Goal: Communication & Community: Share content

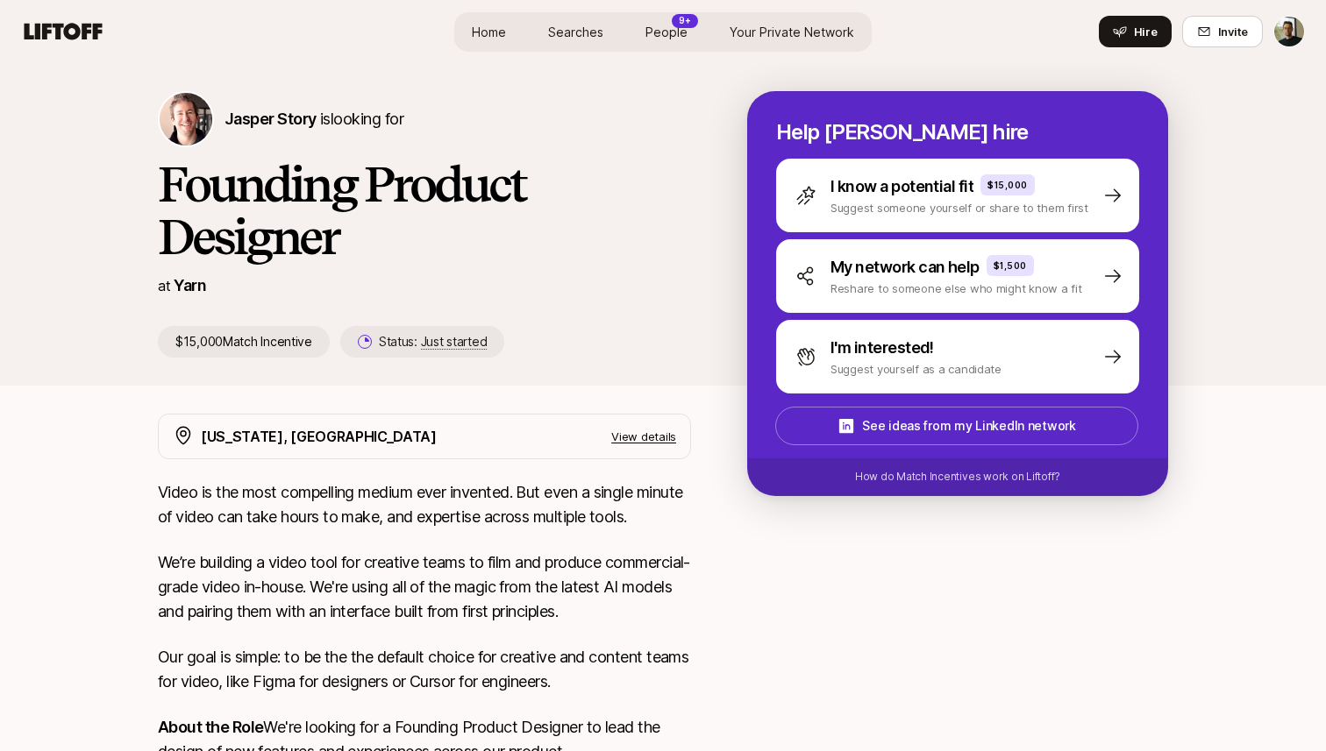
click at [527, 277] on div "at [GEOGRAPHIC_DATA]" at bounding box center [424, 286] width 533 height 25
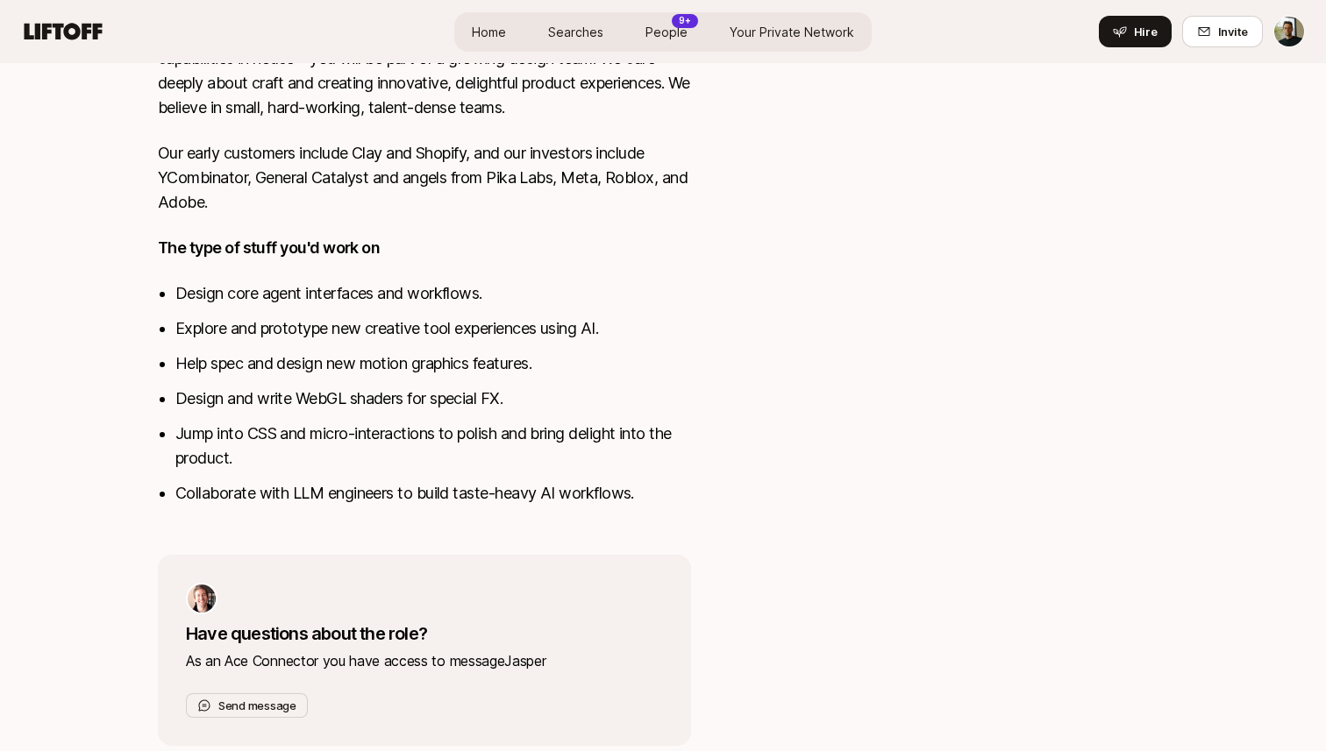
scroll to position [765, 0]
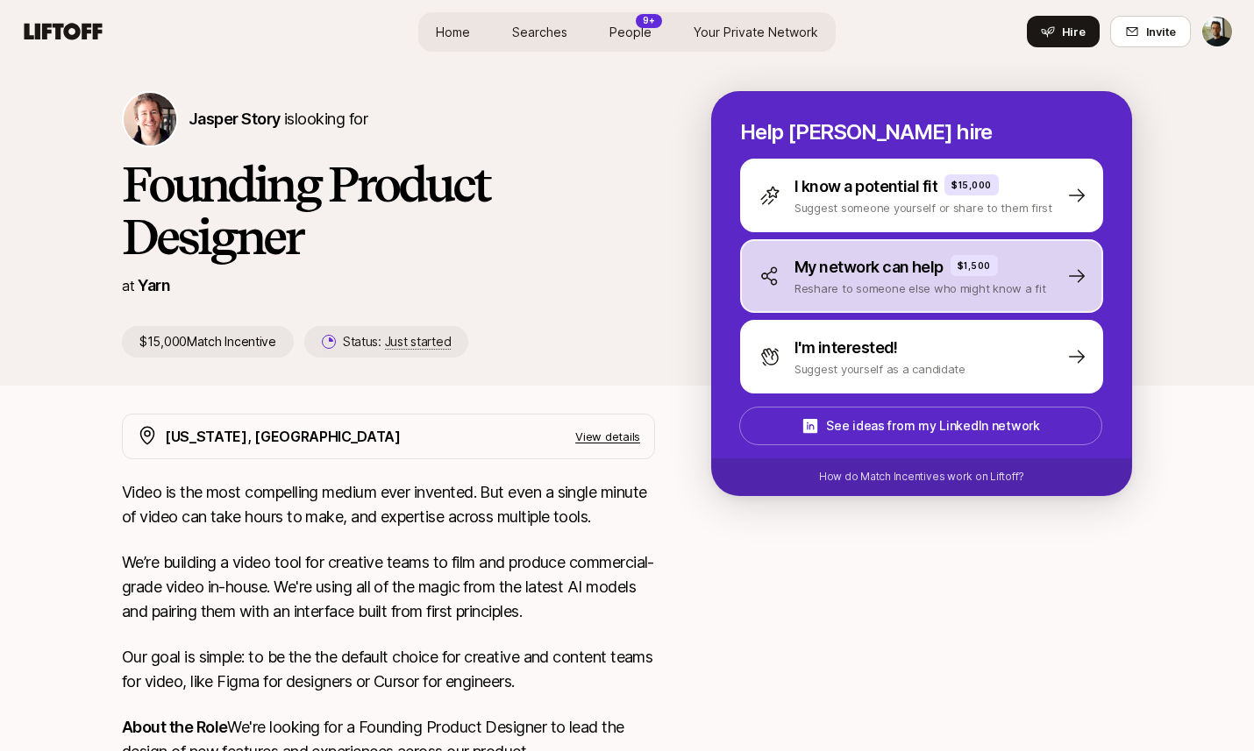
click at [865, 296] on p "Reshare to someone else who might know a fit" at bounding box center [920, 289] width 252 height 18
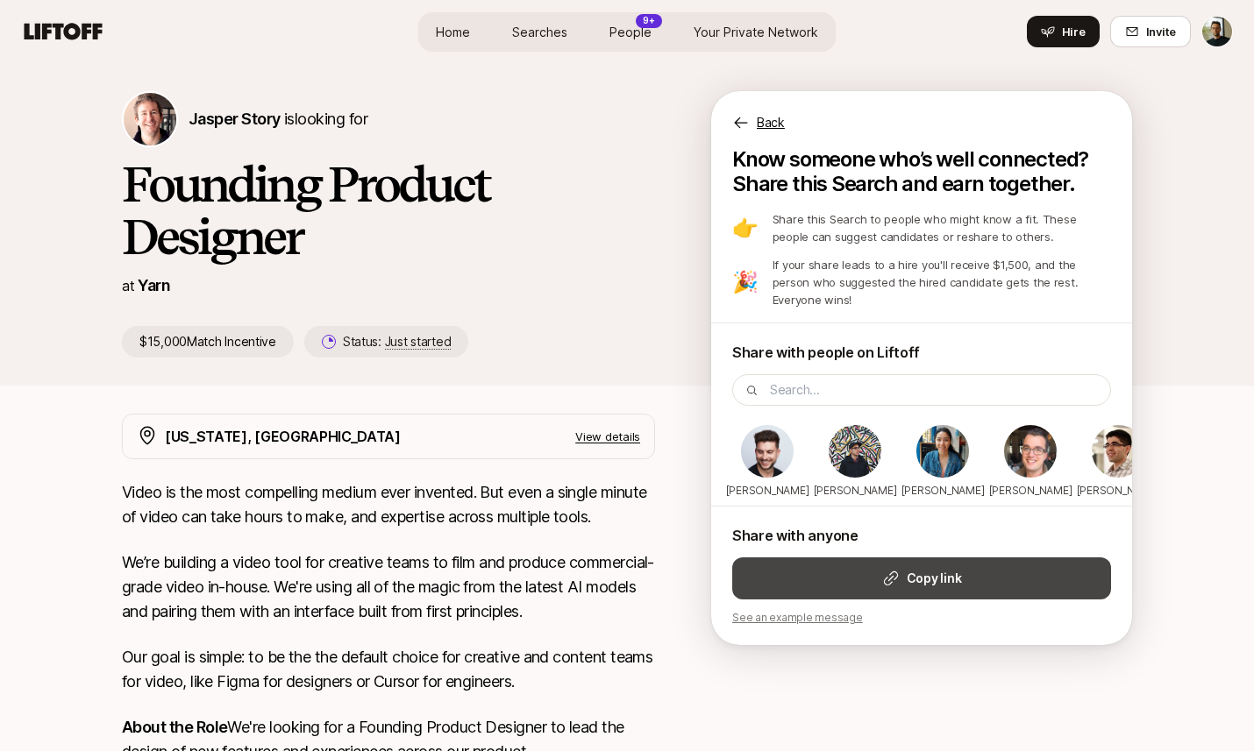
click at [874, 586] on button "Copy link" at bounding box center [921, 579] width 379 height 42
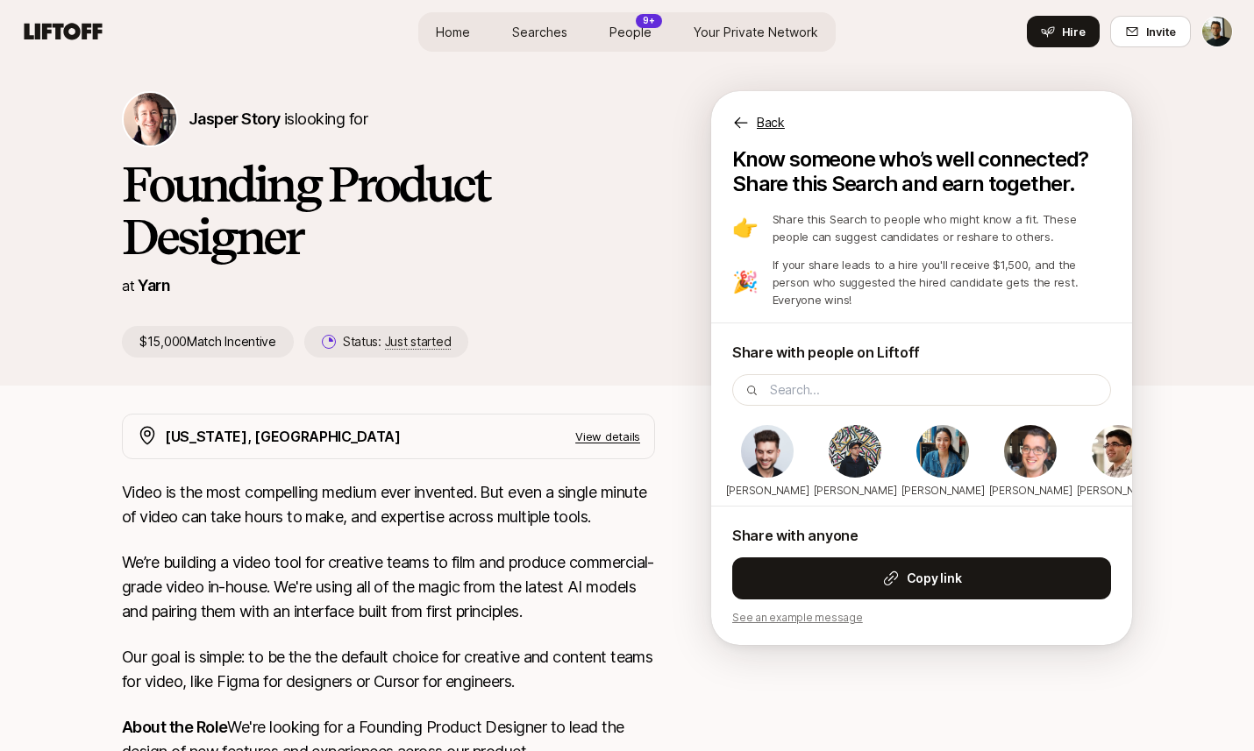
click at [741, 122] on icon at bounding box center [740, 122] width 13 height 11
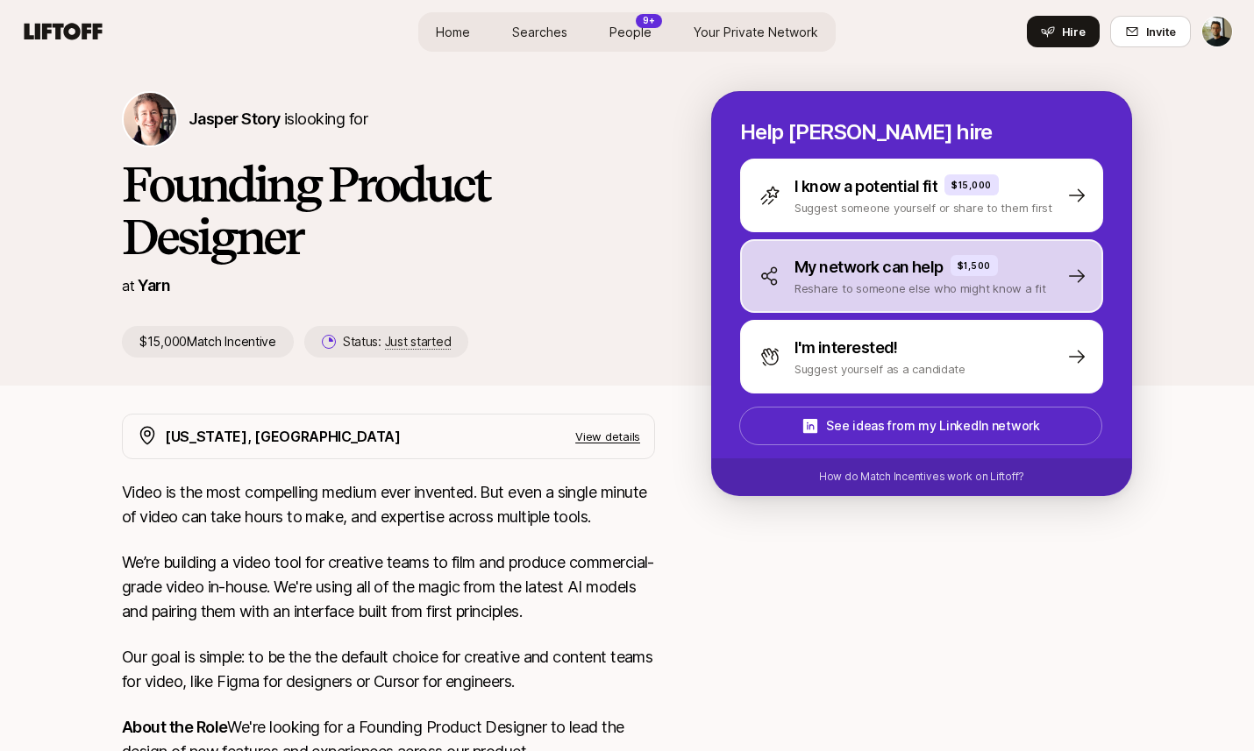
click at [796, 294] on p "Reshare to someone else who might know a fit" at bounding box center [920, 289] width 252 height 18
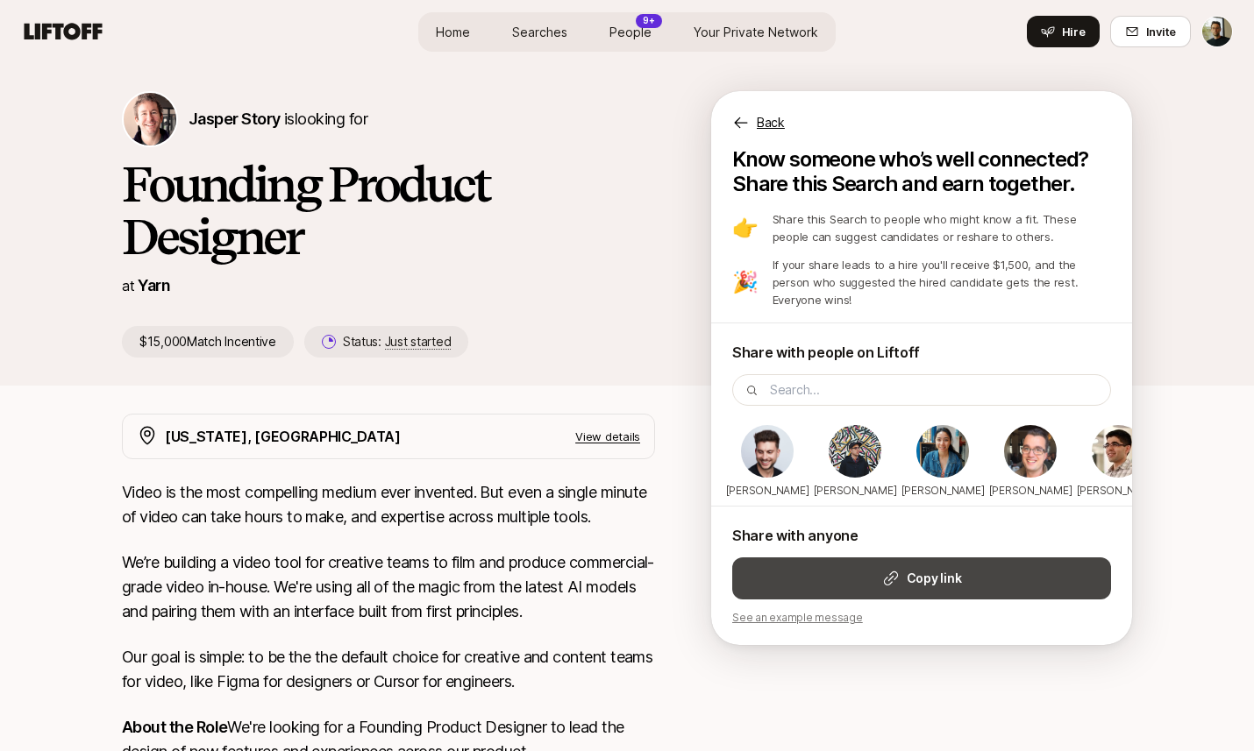
click at [820, 583] on button "Copy link" at bounding box center [921, 579] width 379 height 42
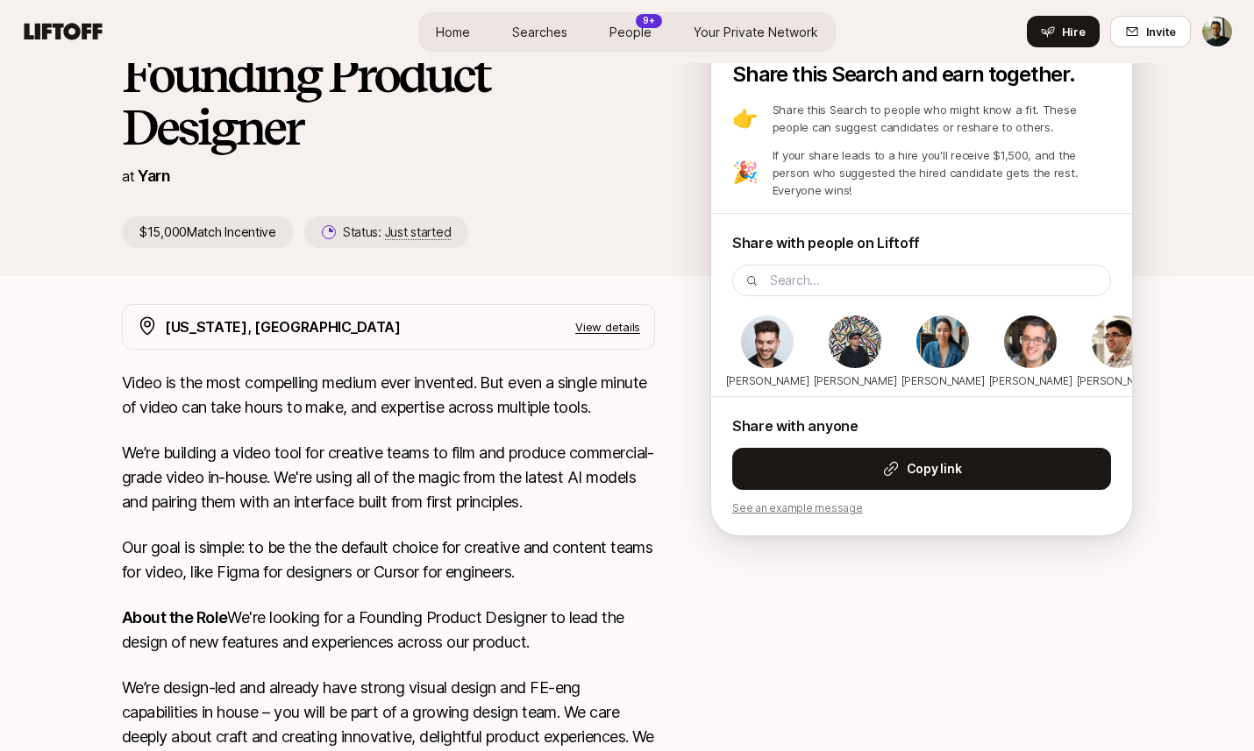
scroll to position [113, 0]
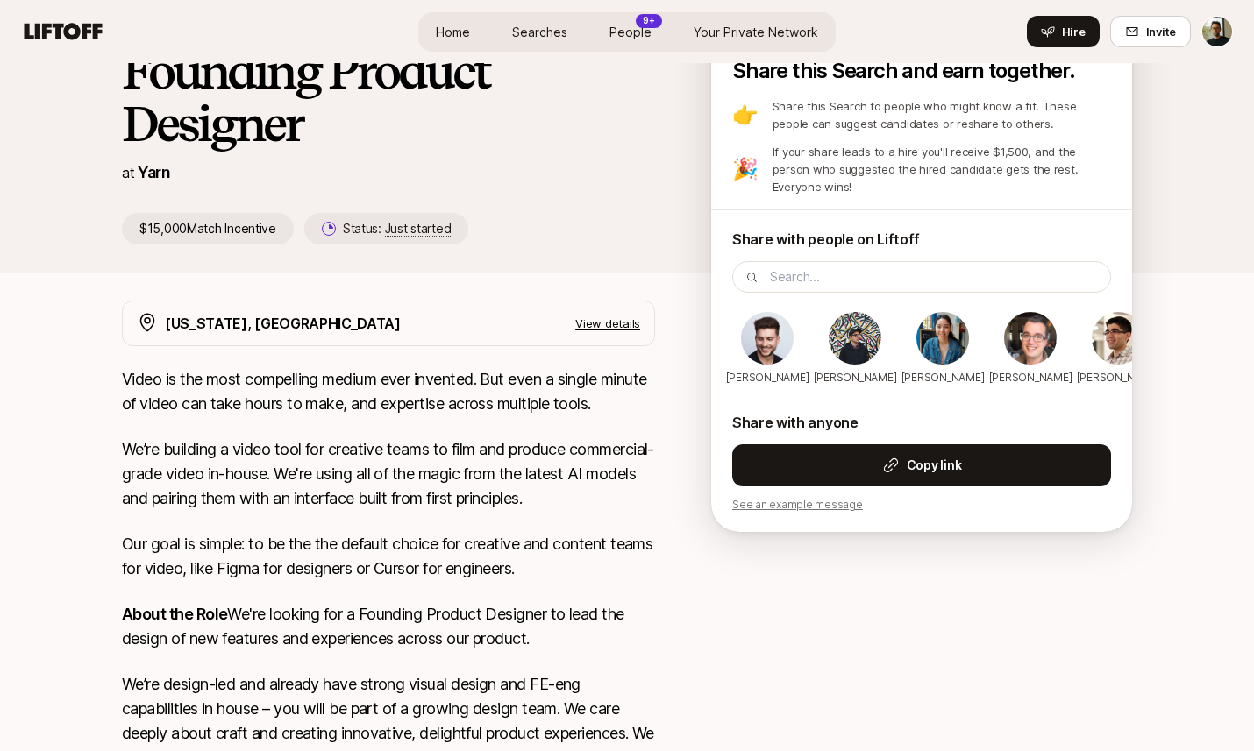
click at [600, 323] on p "View details" at bounding box center [607, 324] width 65 height 18
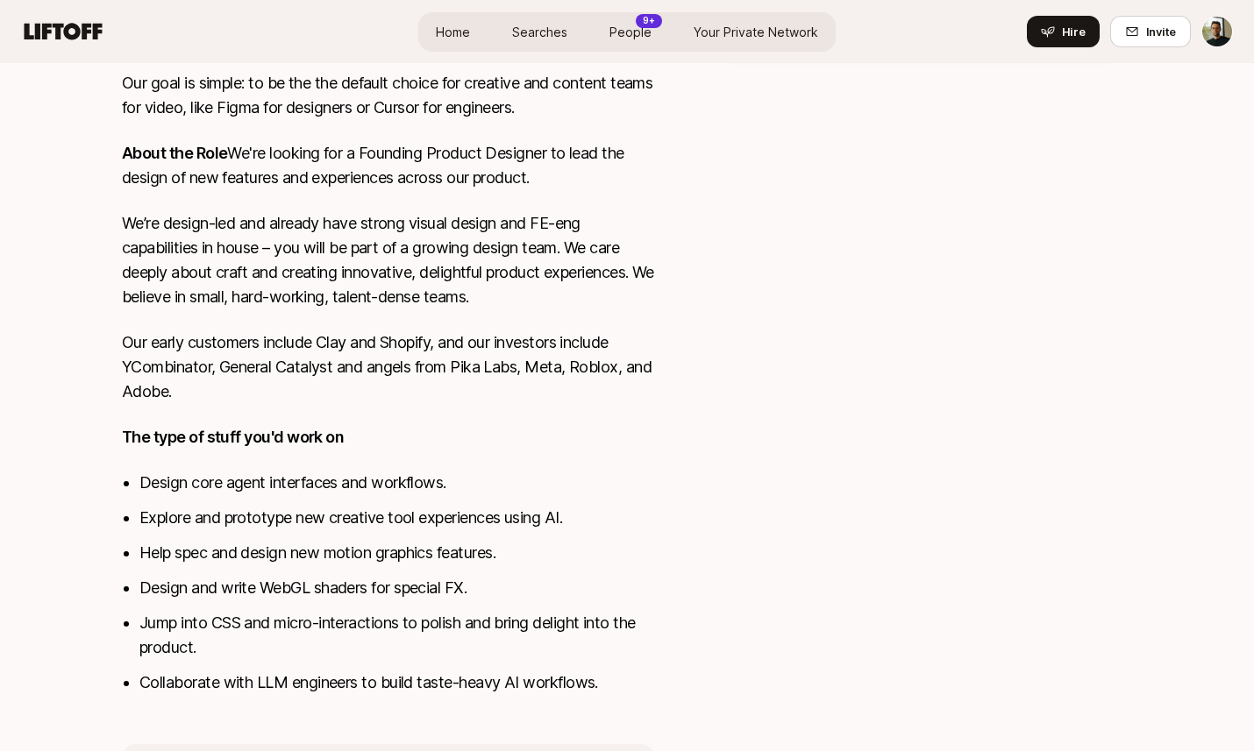
scroll to position [663, 0]
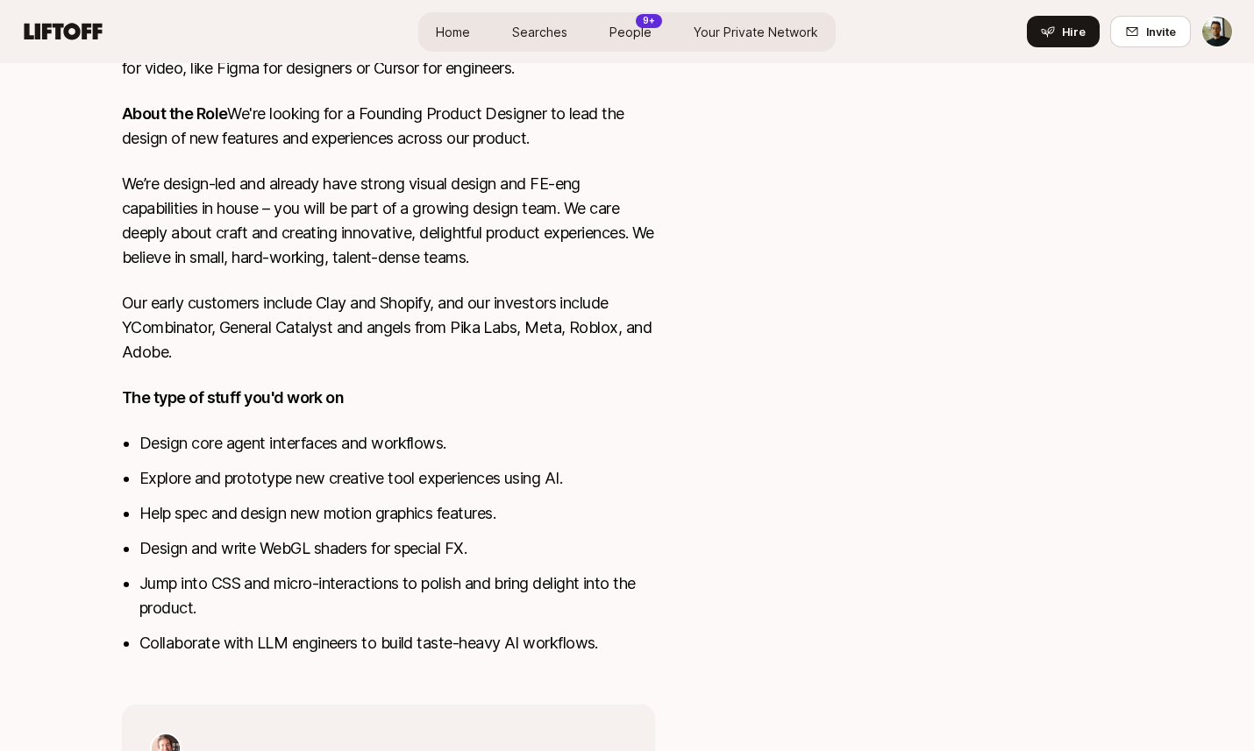
click at [364, 417] on div "Video is the most compelling medium ever invented. But even a single minute of …" at bounding box center [388, 272] width 533 height 810
drag, startPoint x: 445, startPoint y: 448, endPoint x: 115, endPoint y: 441, distance: 330.6
click at [115, 441] on div "New York, NY Hide details This is an in-person role based in our Soho, NYC offi…" at bounding box center [627, 323] width 1052 height 1145
copy li "Design core agent interfaces and workflows"
drag, startPoint x: 566, startPoint y: 484, endPoint x: 140, endPoint y: 490, distance: 425.3
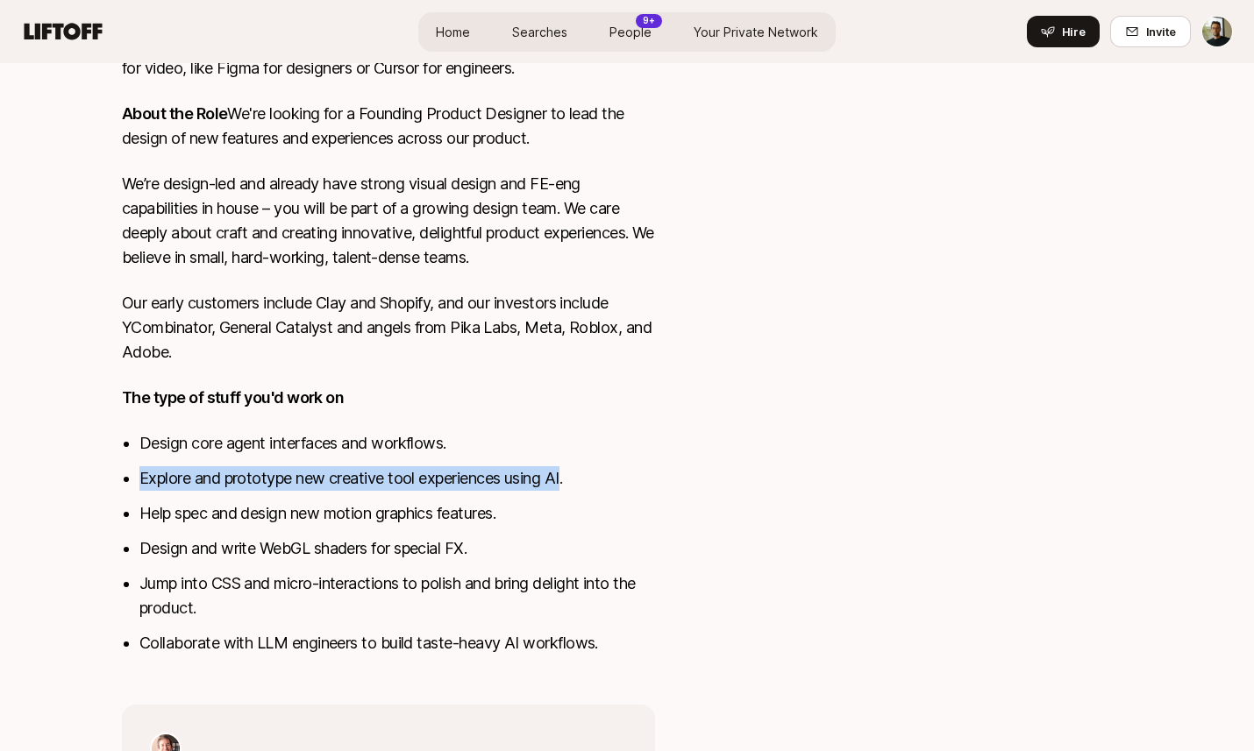
click at [140, 490] on li "Explore and prototype new creative tool experiences using AI." at bounding box center [397, 478] width 516 height 25
copy li "Explore and prototype new creative tool experiences using AI"
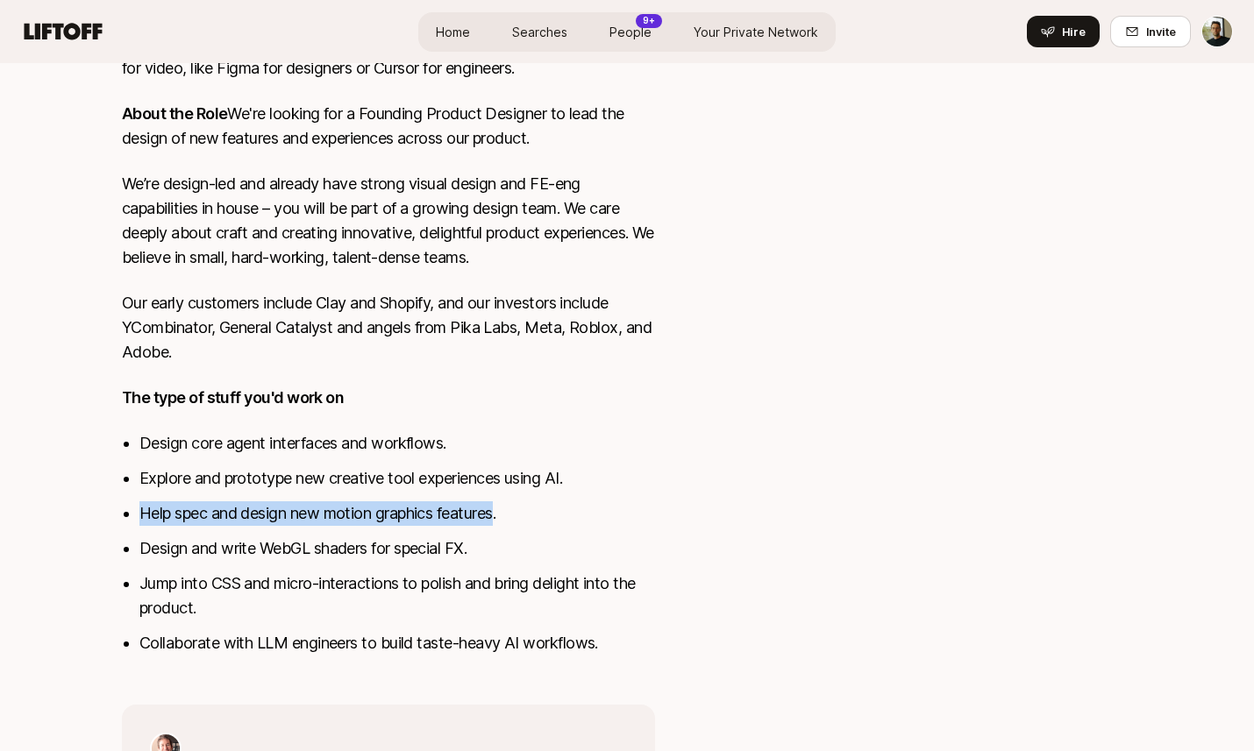
drag, startPoint x: 502, startPoint y: 521, endPoint x: 139, endPoint y: 523, distance: 363.0
click at [139, 523] on li "Help spec and design new motion graphics features." at bounding box center [397, 514] width 516 height 25
copy li "Help spec and design new motion graphics features"
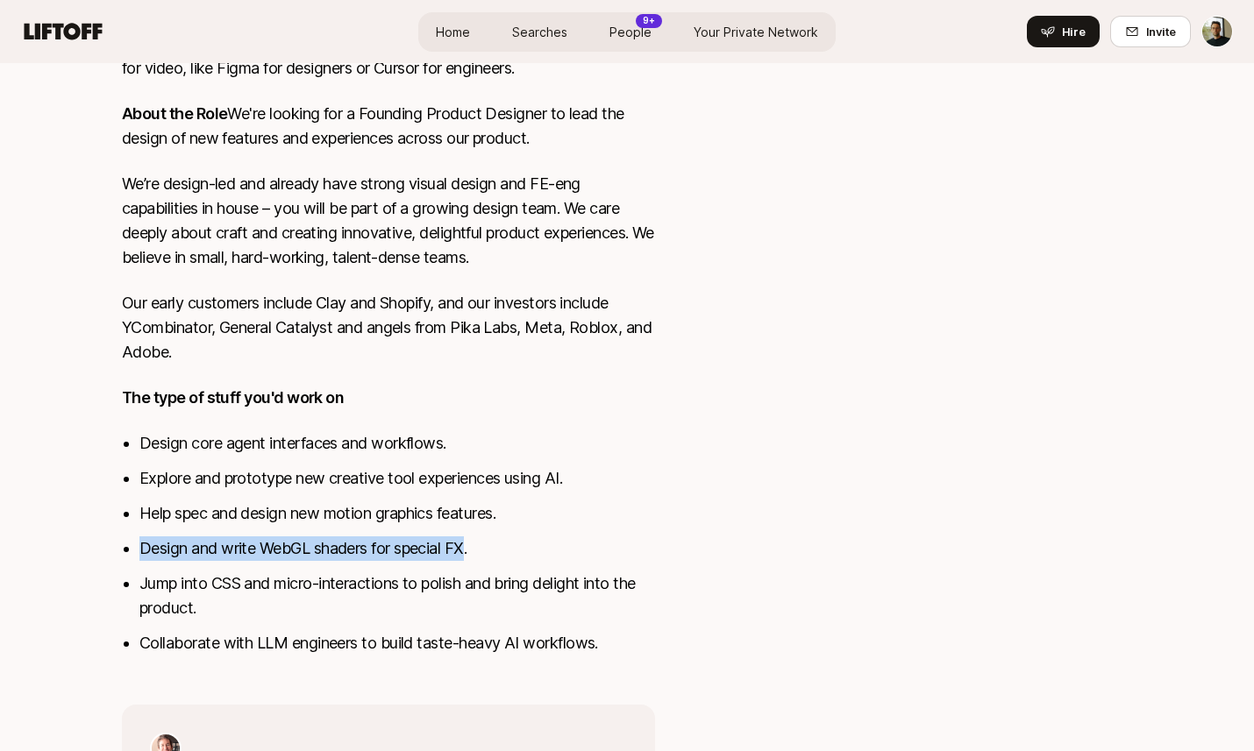
drag, startPoint x: 473, startPoint y: 552, endPoint x: 141, endPoint y: 546, distance: 331.5
click at [141, 546] on li "Design and write WebGL shaders for special FX." at bounding box center [397, 549] width 516 height 25
copy li "Design and write WebGL shaders for special FX"
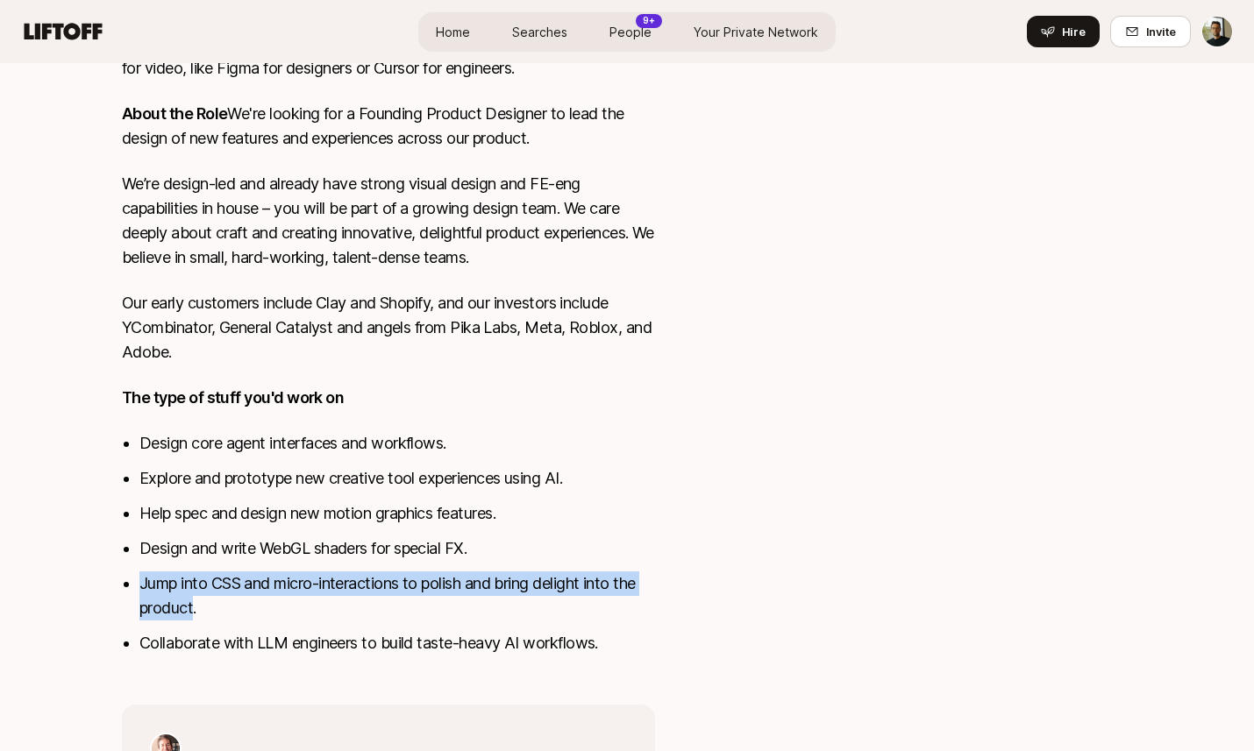
drag, startPoint x: 195, startPoint y: 613, endPoint x: 139, endPoint y: 594, distance: 59.3
click at [139, 594] on div "Video is the most compelling medium ever invented. But even a single minute of …" at bounding box center [388, 272] width 533 height 810
copy li "Jump into CSS and micro-interactions to polish and bring delight into the produ…"
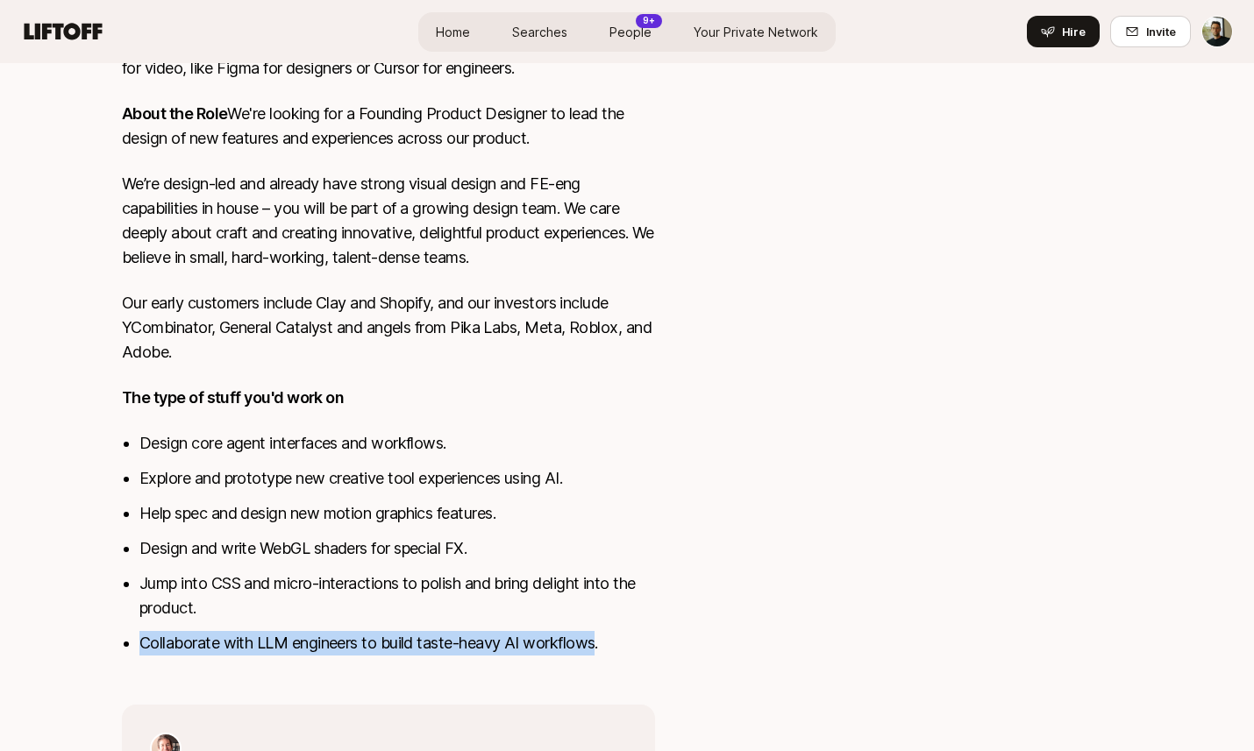
drag, startPoint x: 599, startPoint y: 644, endPoint x: 96, endPoint y: 644, distance: 502.4
click at [96, 644] on div "Jasper Story is looking for Founding Product Designer at Yarn $15,000 Match Inc…" at bounding box center [627, 169] width 1254 height 1538
copy li "Collaborate with LLM engineers to build taste-heavy AI workflows"
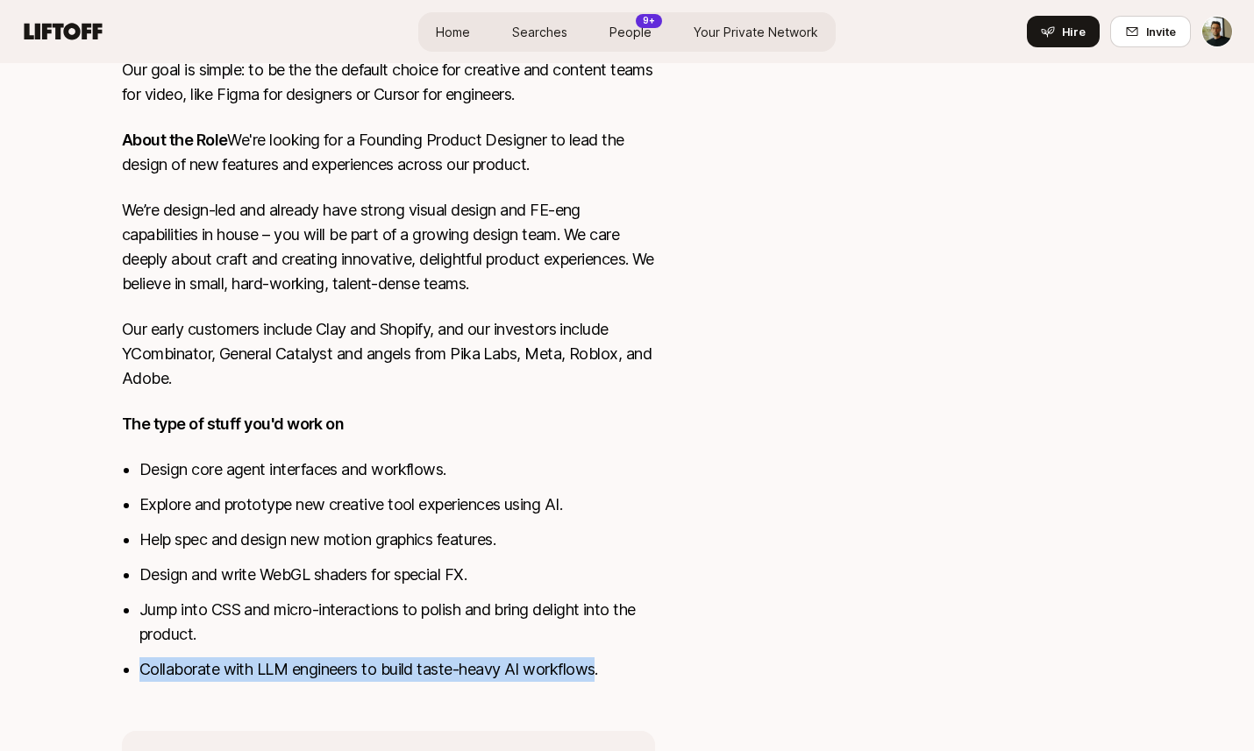
scroll to position [636, 0]
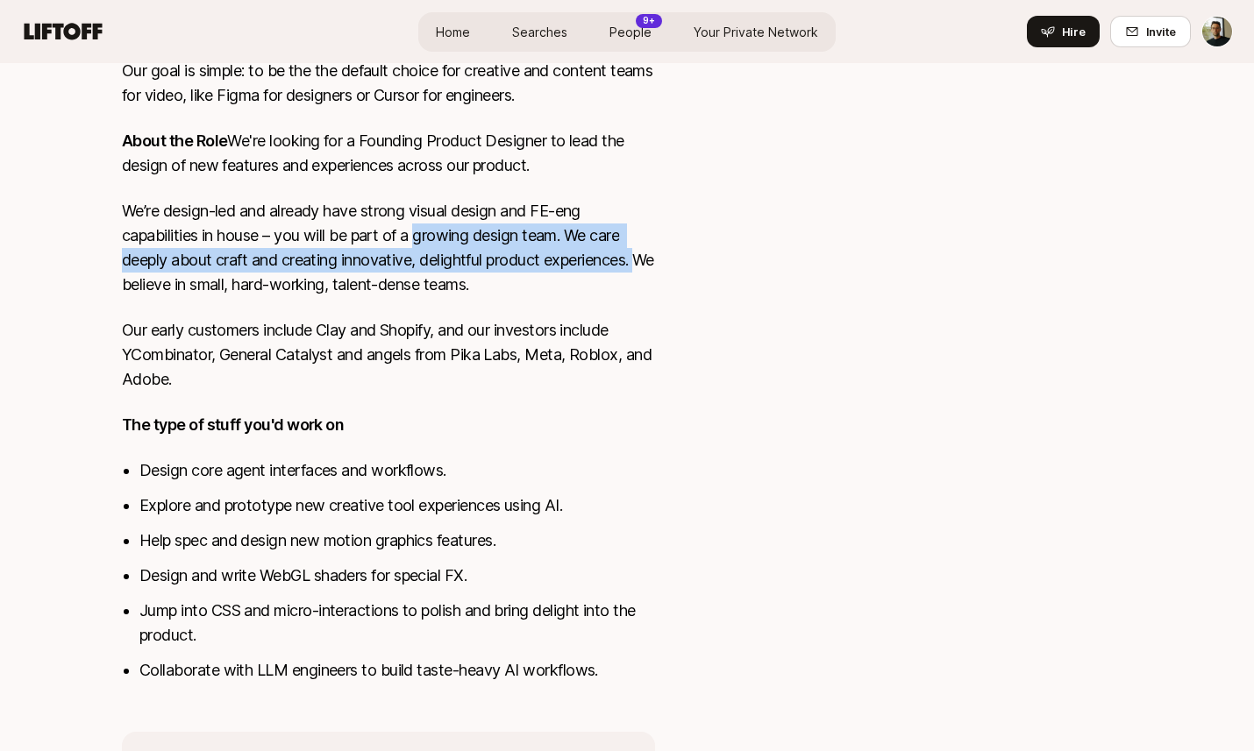
drag, startPoint x: 653, startPoint y: 267, endPoint x: 421, endPoint y: 247, distance: 233.2
click at [421, 247] on p "We’re design-led and already have strong visual design and FE-eng capabilities …" at bounding box center [388, 248] width 533 height 98
copy p "growing design team. We care deeply about craft and creating innovative, deligh…"
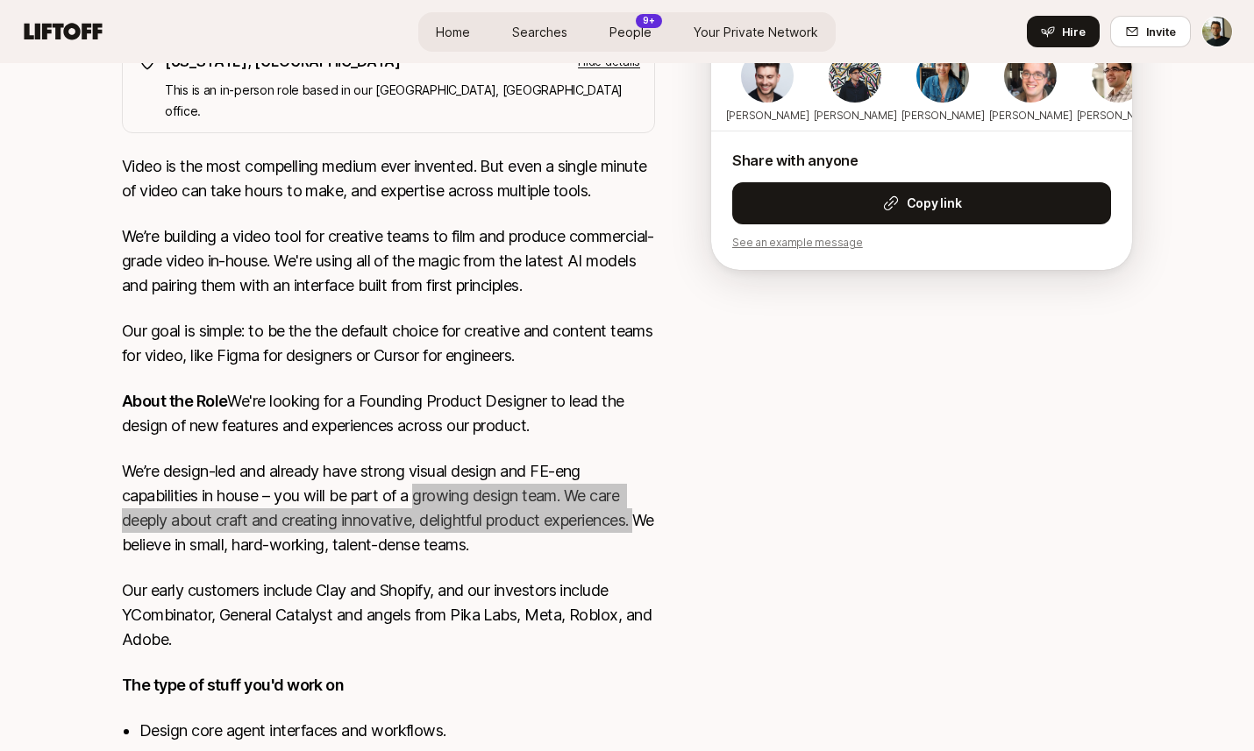
scroll to position [0, 0]
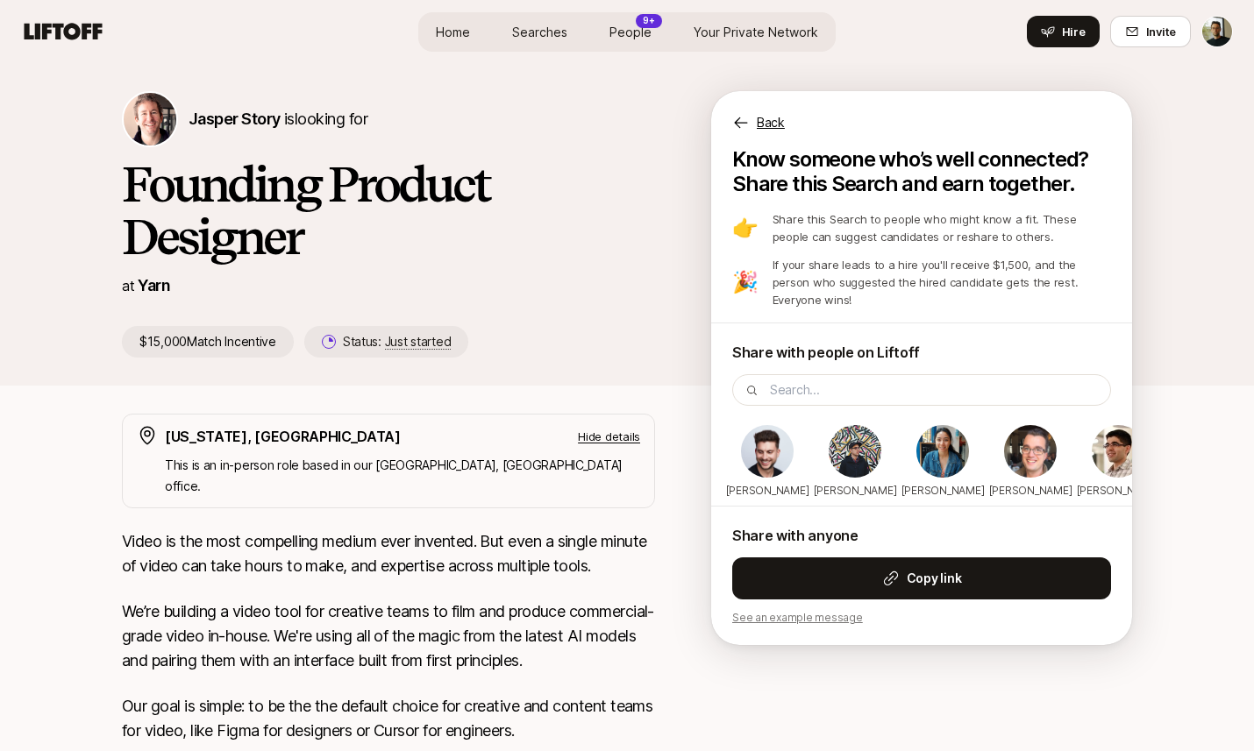
click at [908, 256] on p "If your share leads to a hire you'll receive $1,500, and the person who suggest…" at bounding box center [941, 282] width 338 height 53
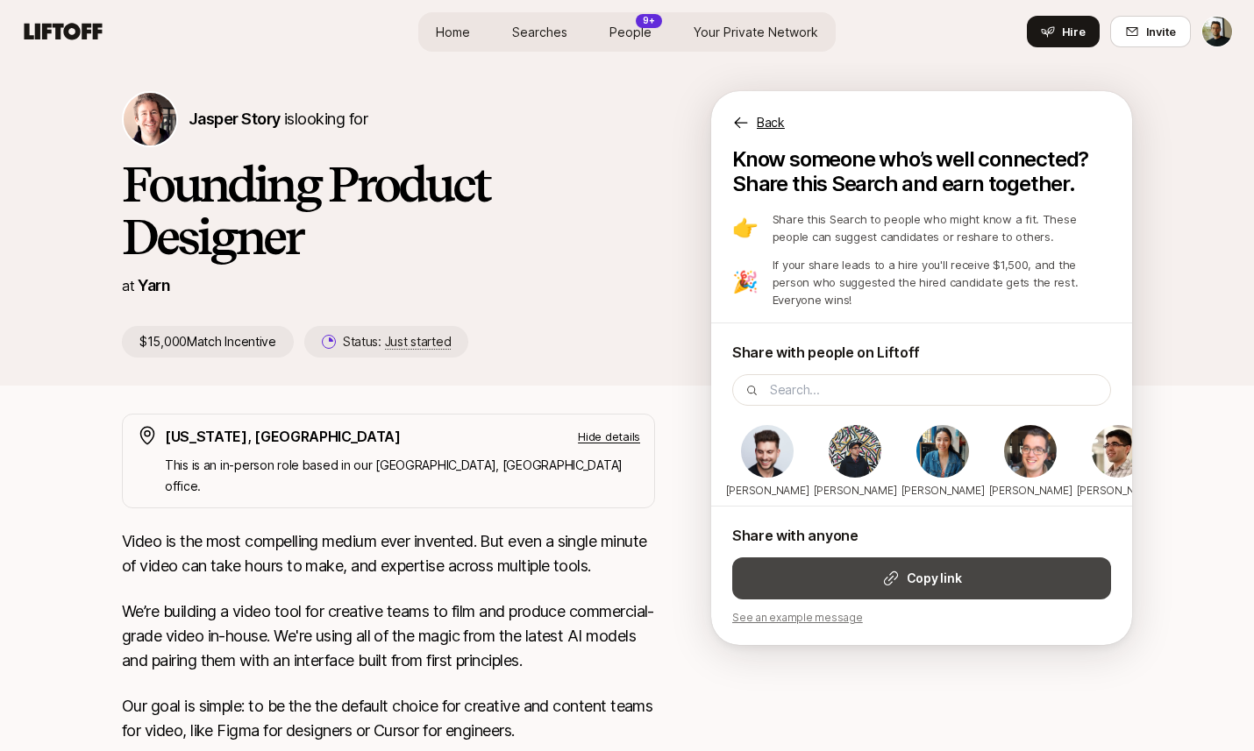
click at [975, 575] on button "Copy link" at bounding box center [921, 579] width 379 height 42
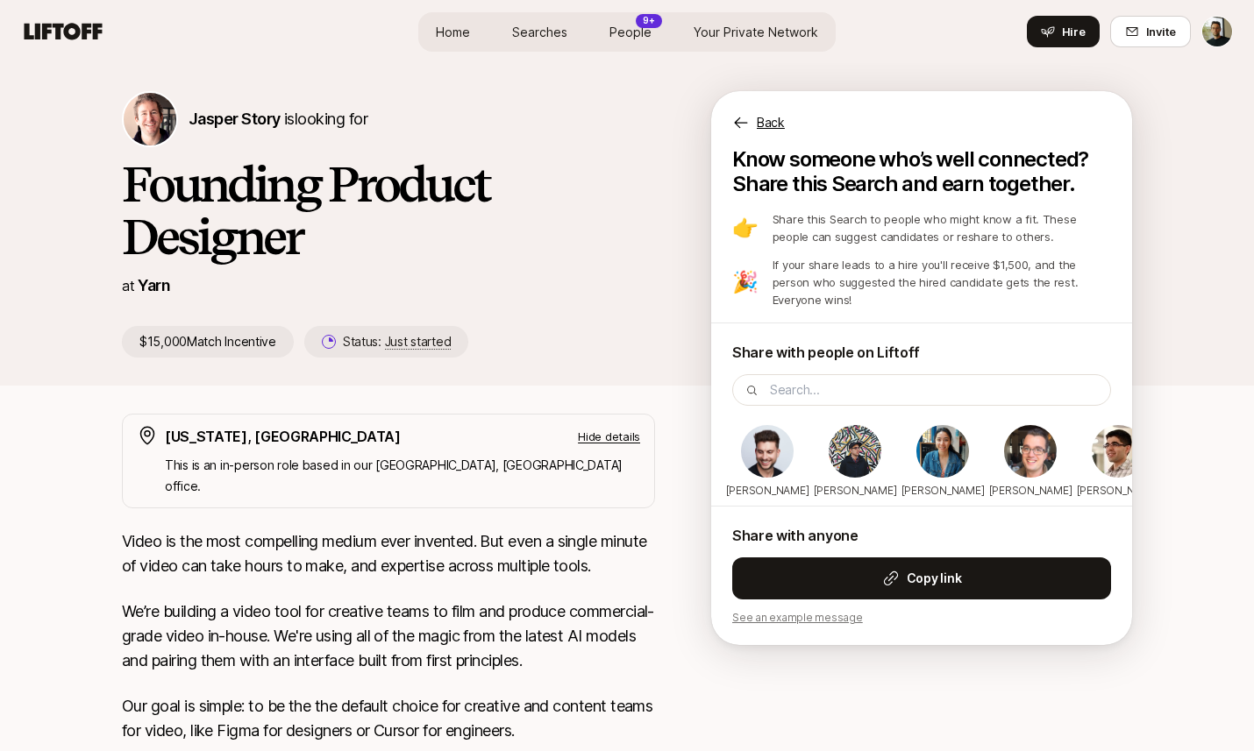
click at [779, 124] on p "Back" at bounding box center [771, 122] width 28 height 21
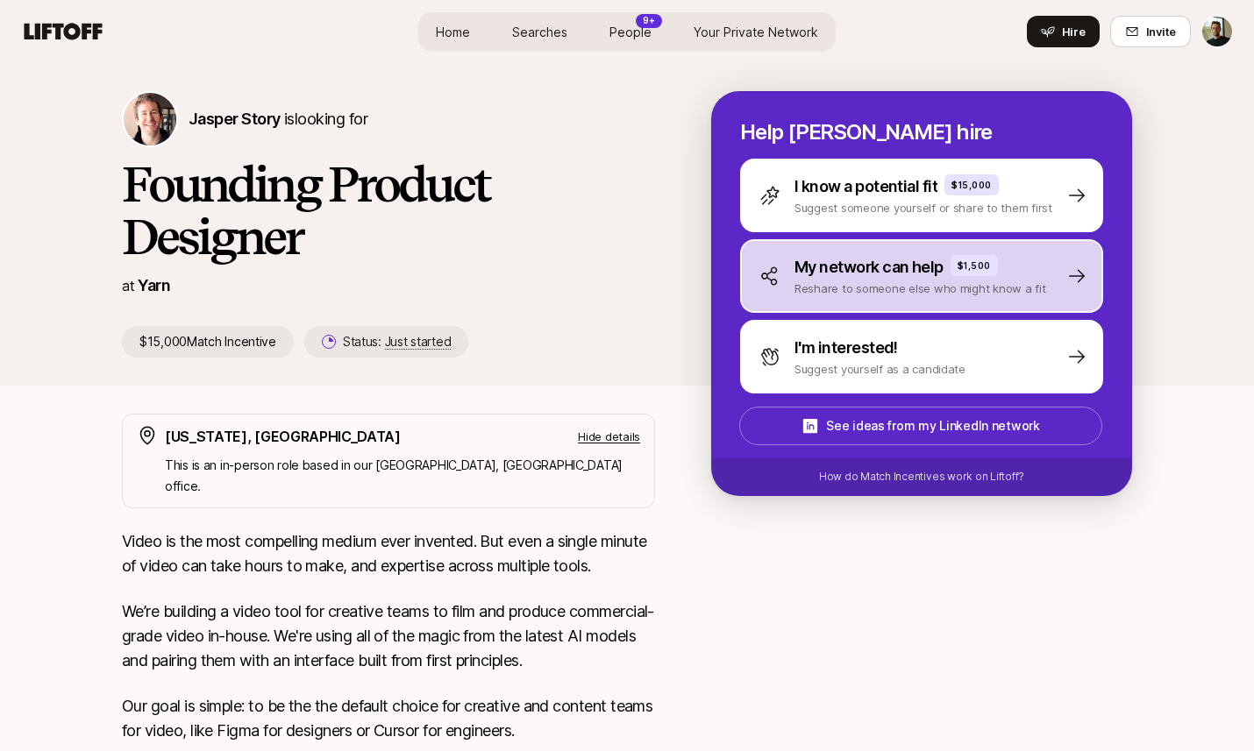
click at [865, 259] on p "My network can help" at bounding box center [868, 267] width 149 height 25
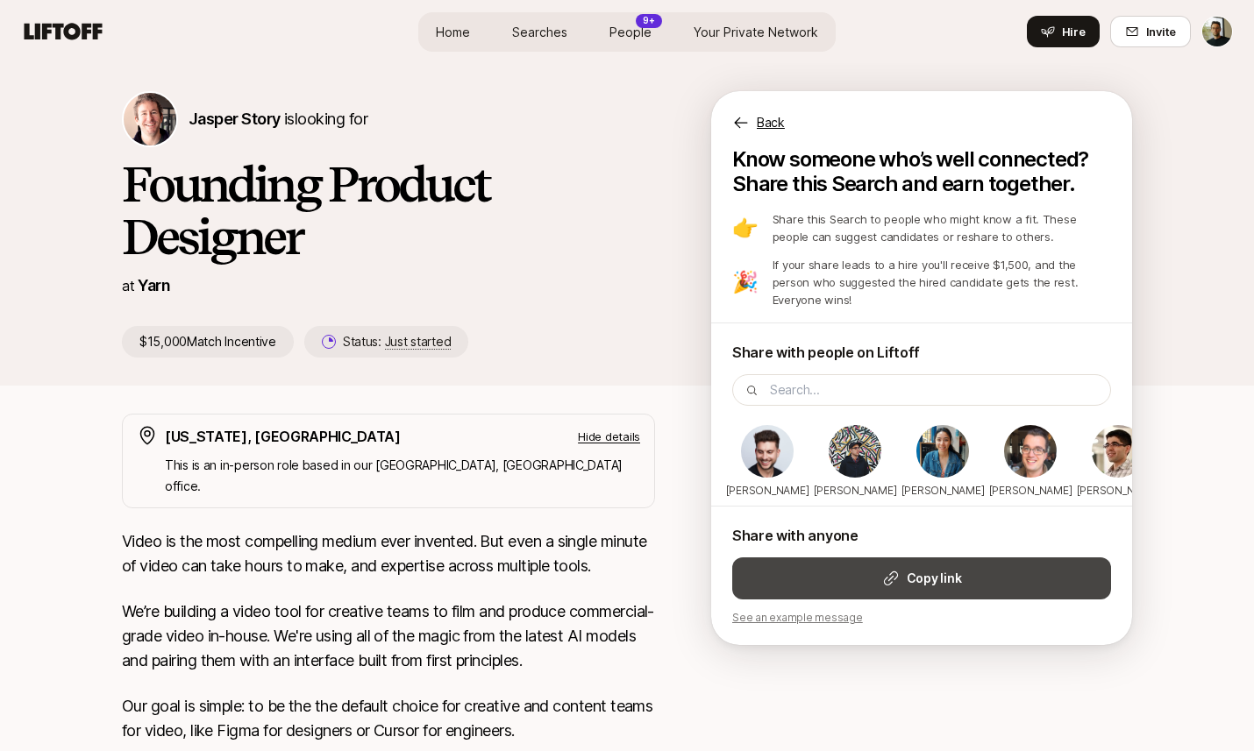
click at [886, 579] on icon at bounding box center [891, 579] width 18 height 18
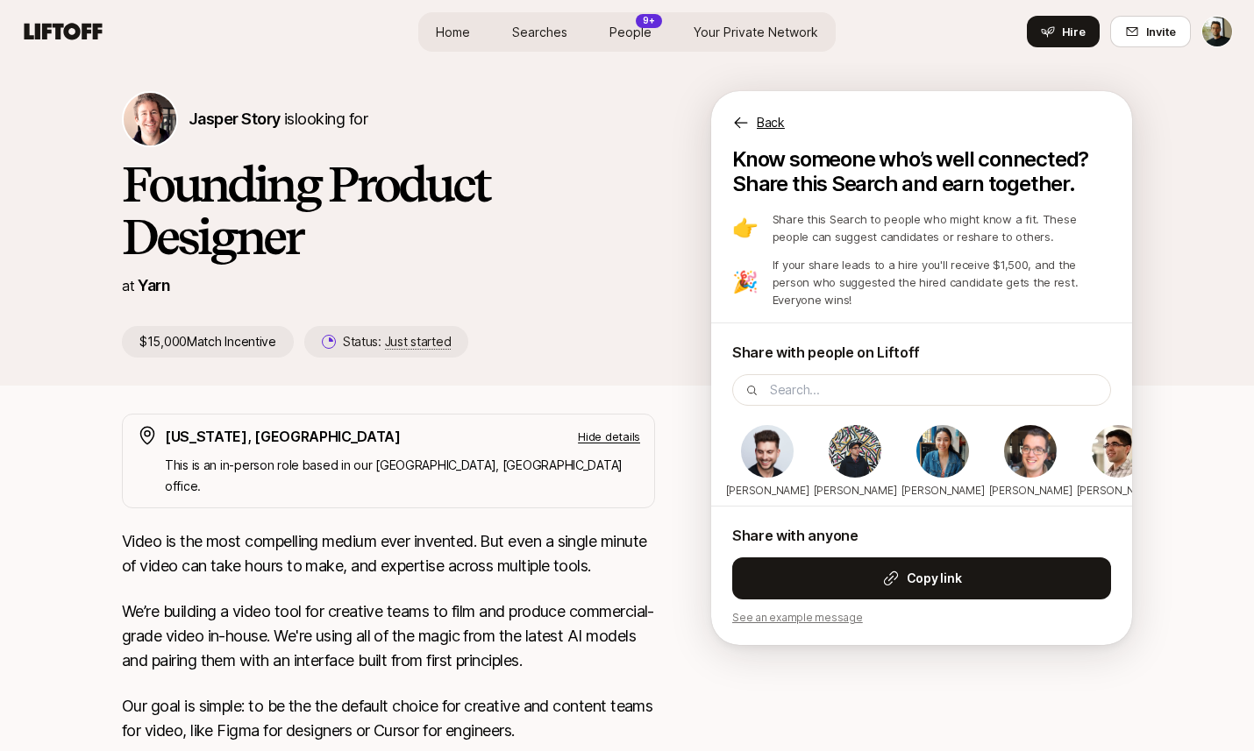
click at [763, 117] on p "Back" at bounding box center [771, 122] width 28 height 21
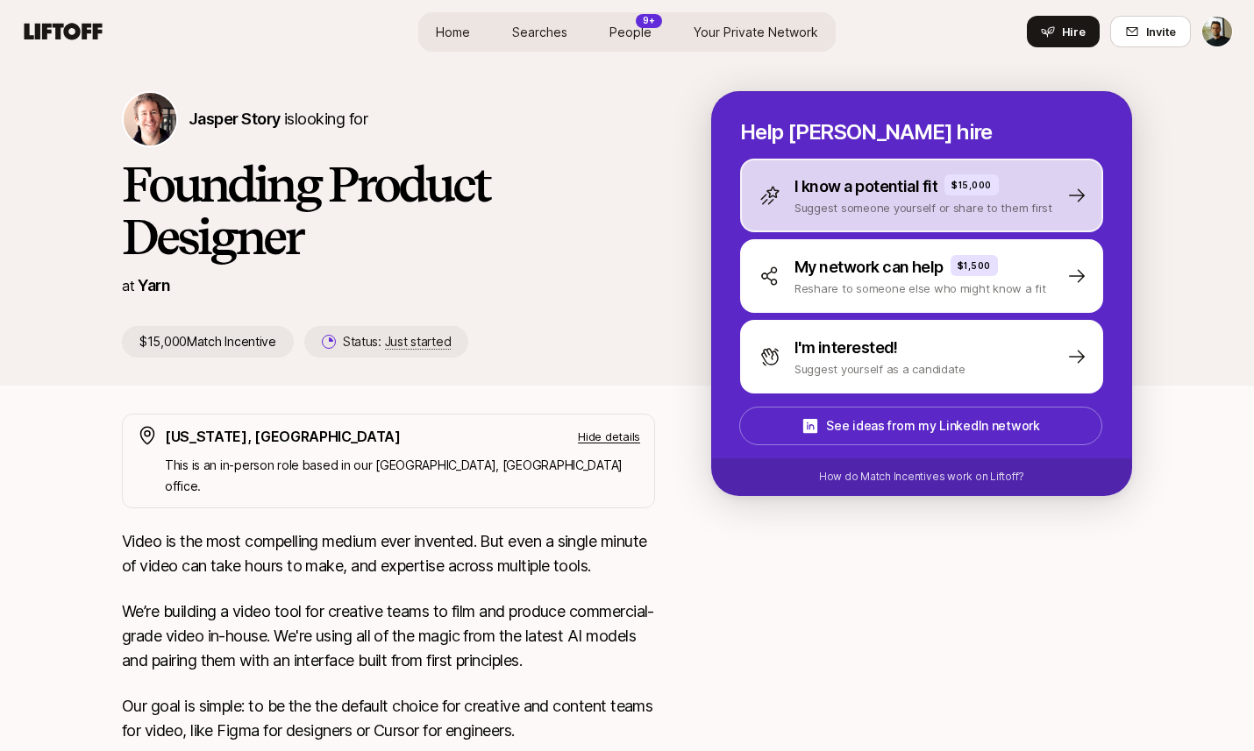
click at [801, 172] on div "I know a potential fit $15,000 Suggest someone yourself or share to them first" at bounding box center [921, 196] width 363 height 74
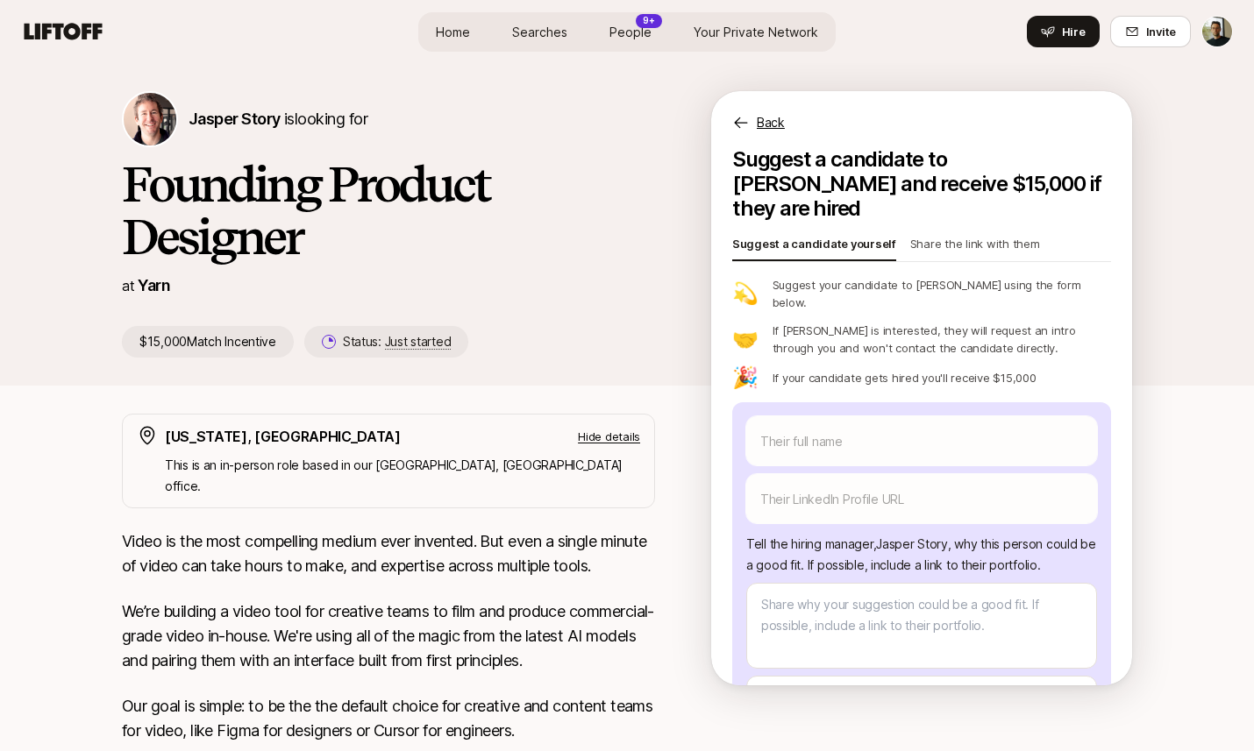
click at [927, 235] on p "Share the link with them" at bounding box center [975, 247] width 130 height 25
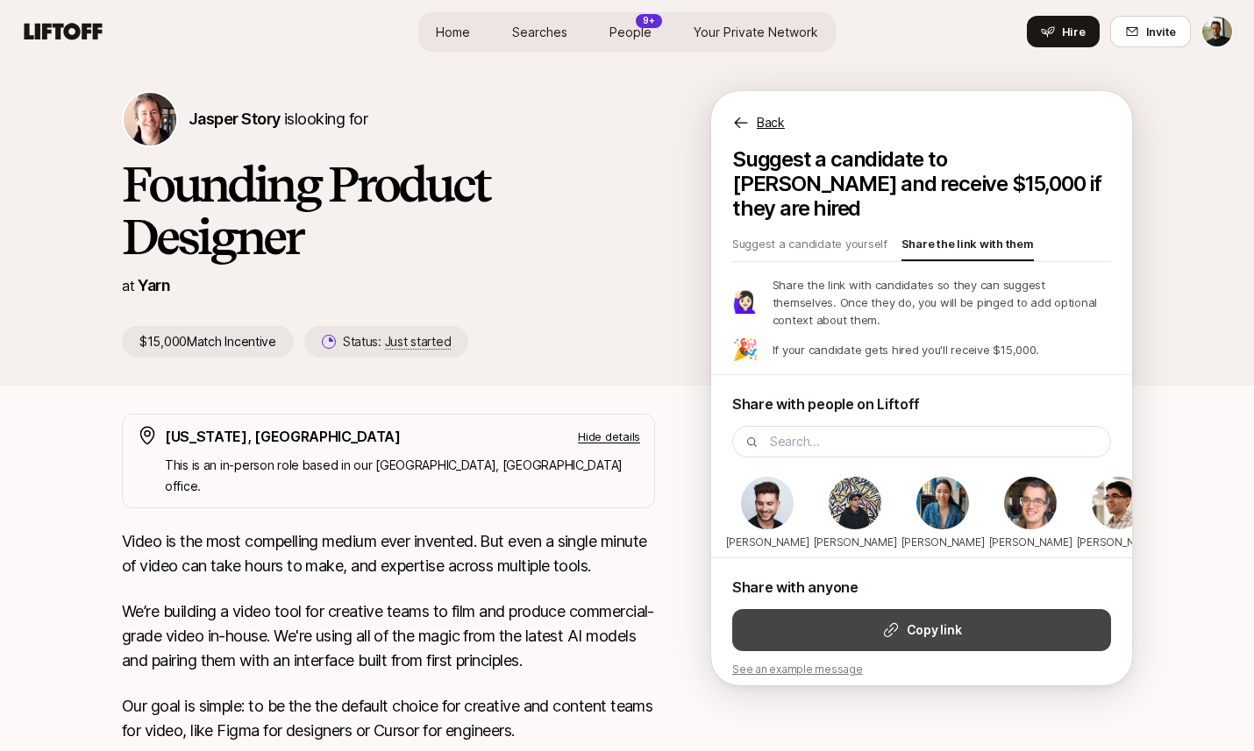
click at [906, 619] on button "Copy link" at bounding box center [921, 630] width 379 height 42
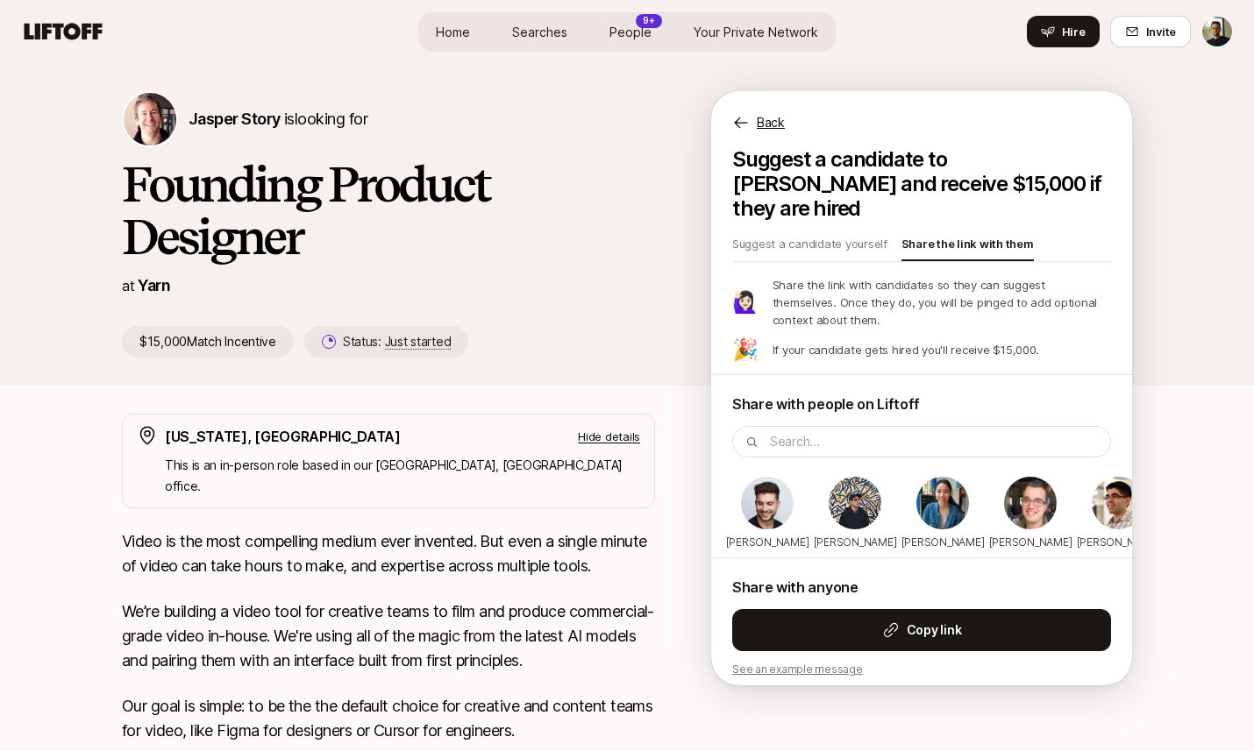
click at [758, 122] on p "Back" at bounding box center [771, 122] width 28 height 21
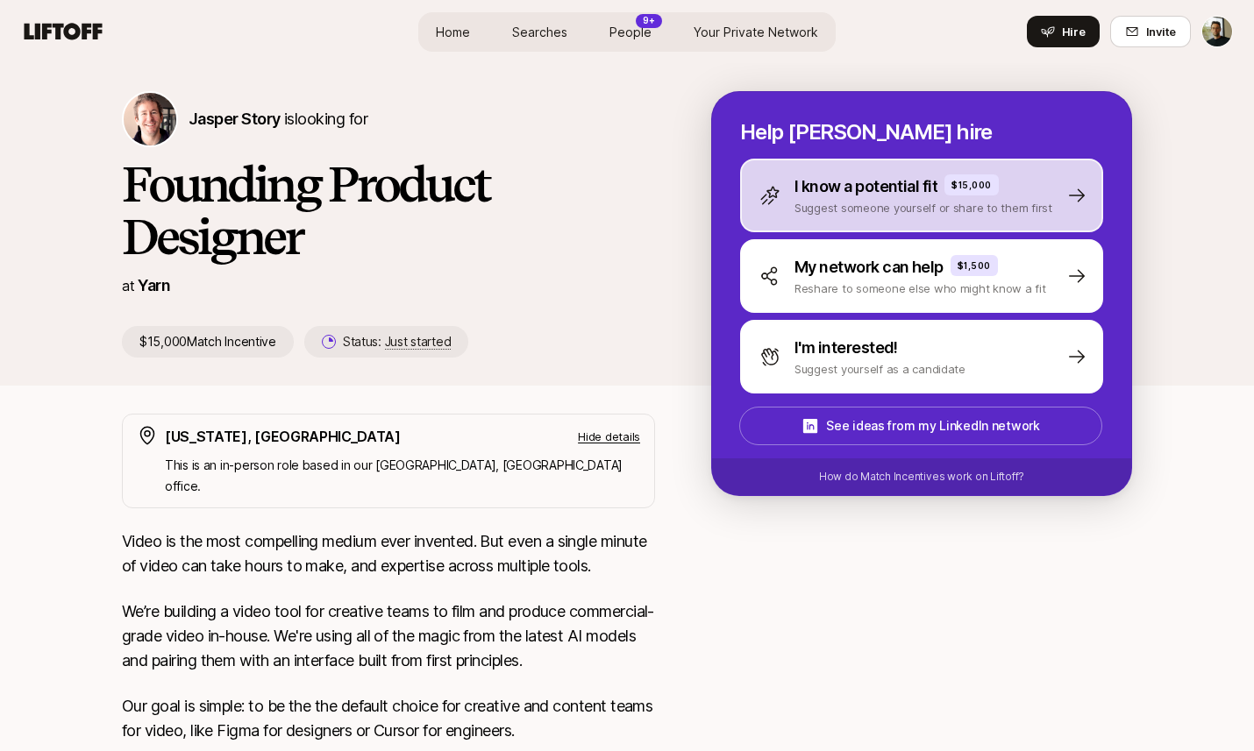
click at [858, 213] on p "Suggest someone yourself or share to them first" at bounding box center [923, 208] width 258 height 18
type textarea "x"
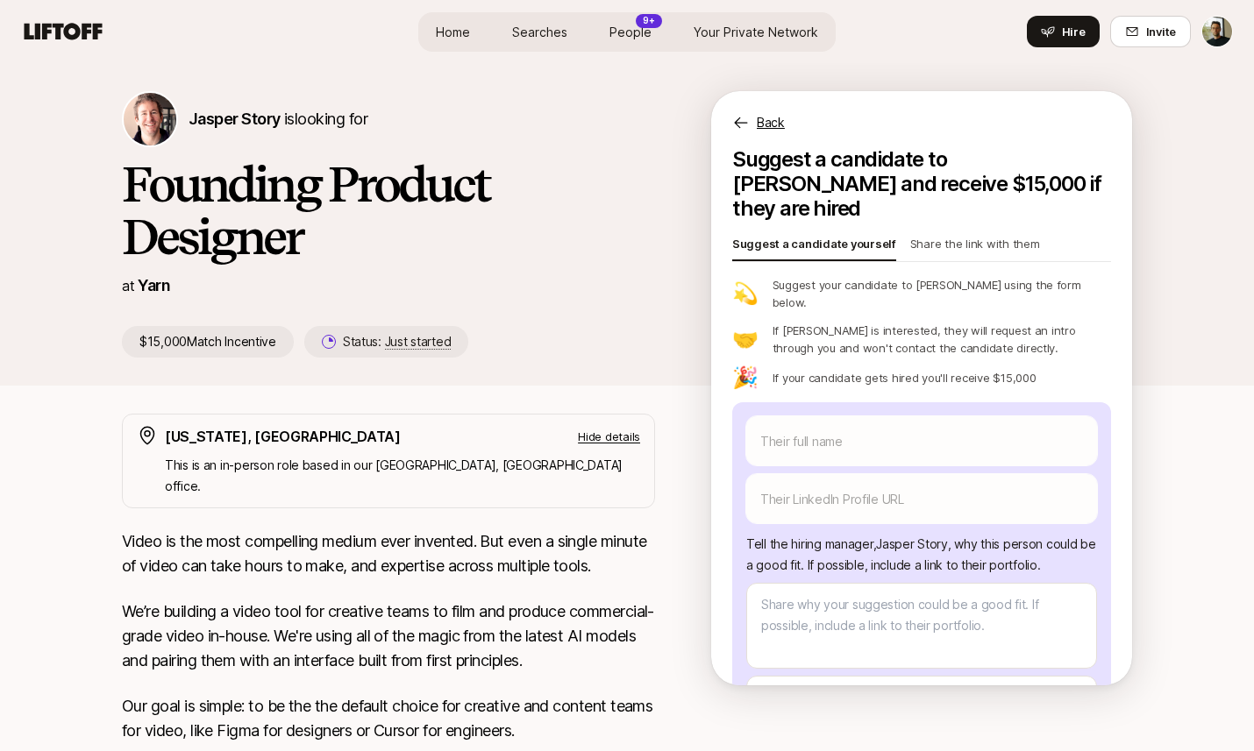
click at [917, 235] on p "Share the link with them" at bounding box center [975, 247] width 130 height 25
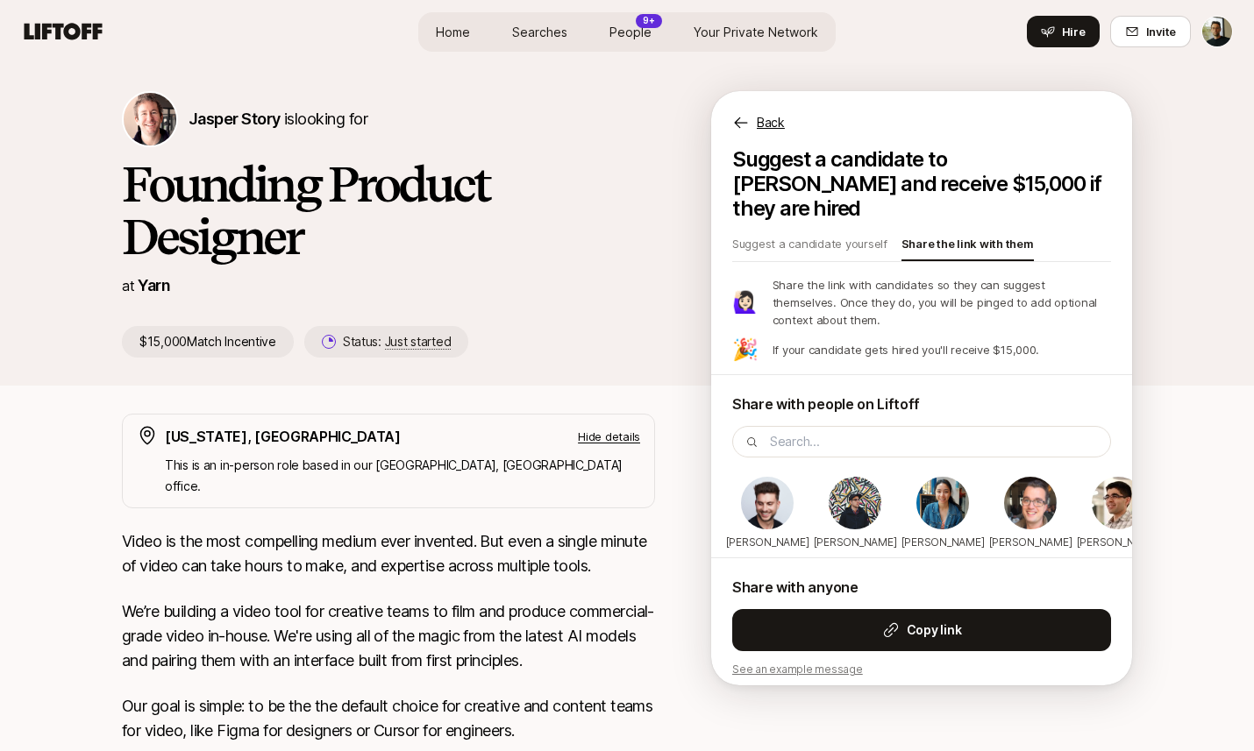
click at [751, 125] on div "Back" at bounding box center [921, 112] width 421 height 42
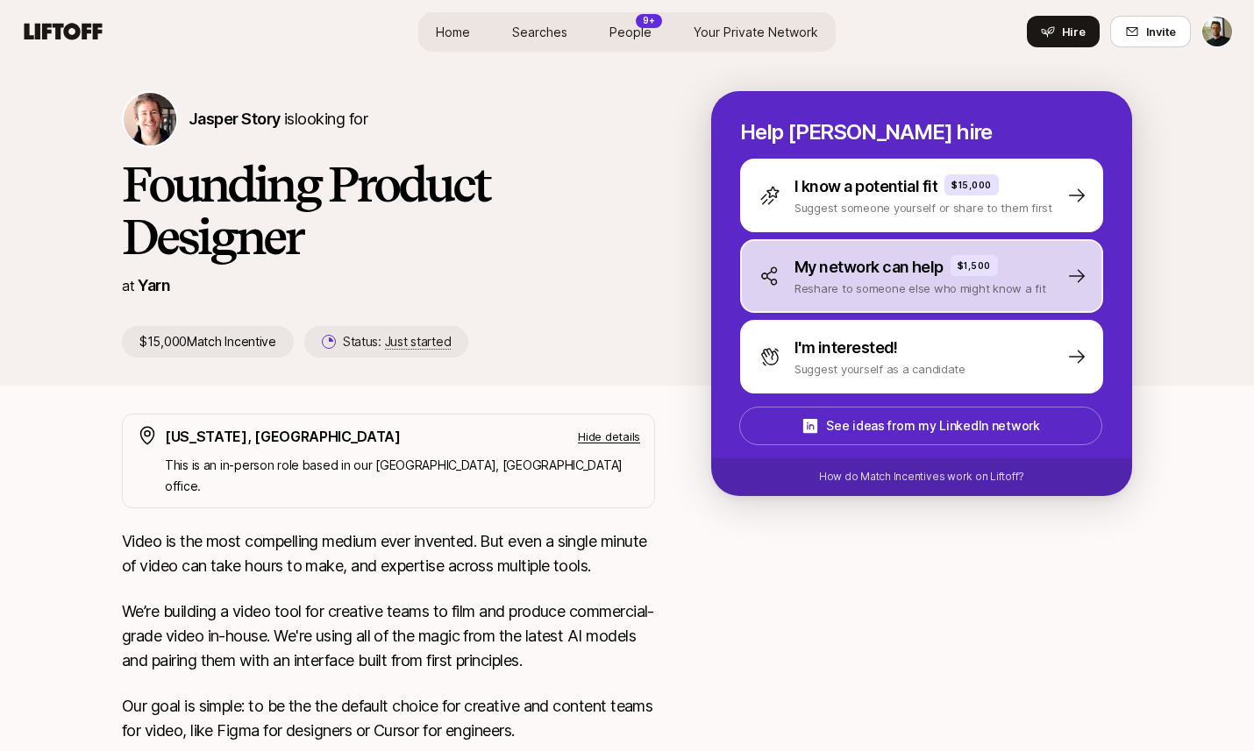
click at [862, 268] on p "My network can help" at bounding box center [868, 267] width 149 height 25
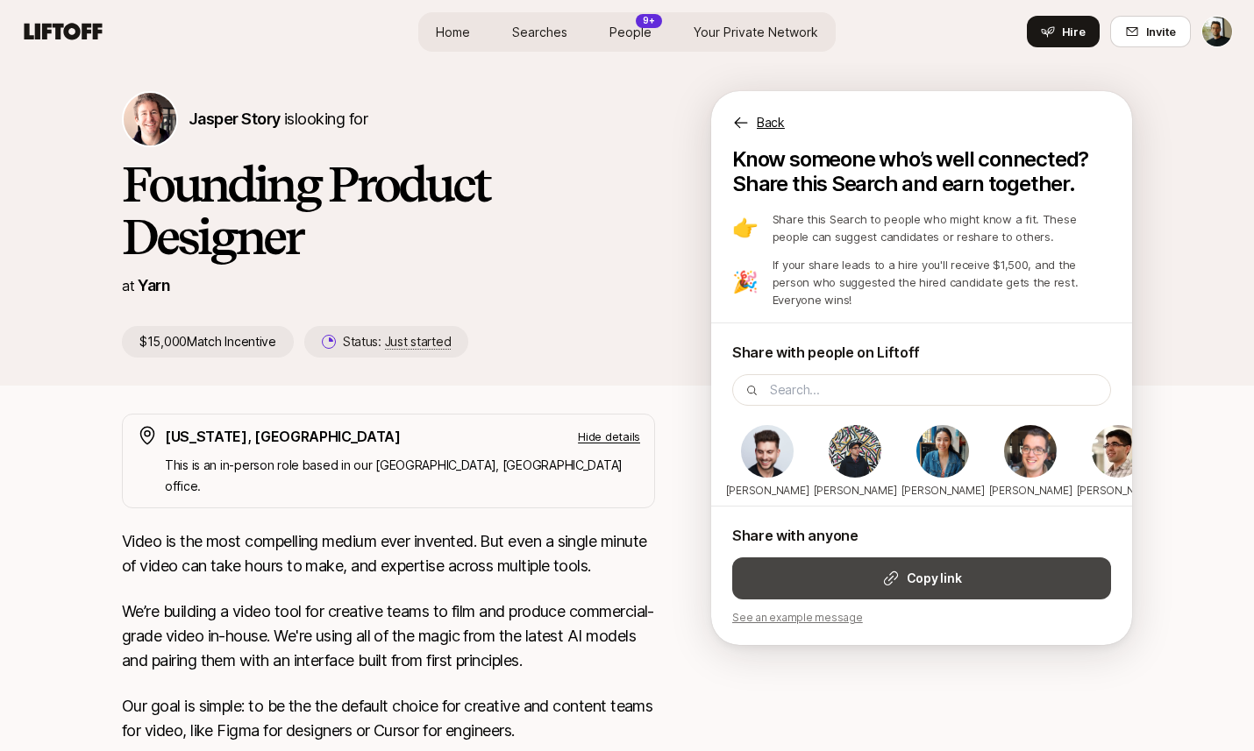
click at [907, 573] on button "Copy link" at bounding box center [921, 579] width 379 height 42
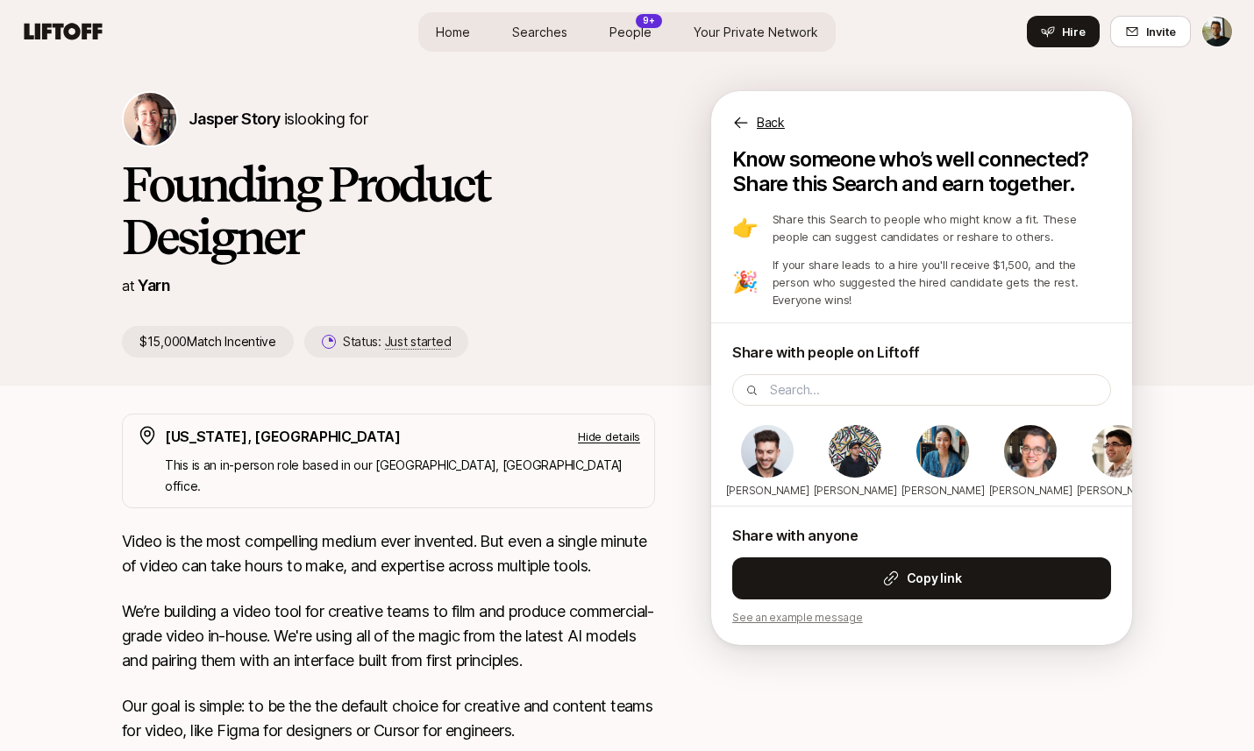
click at [753, 116] on div "Back" at bounding box center [921, 112] width 421 height 42
